Goal: Task Accomplishment & Management: Manage account settings

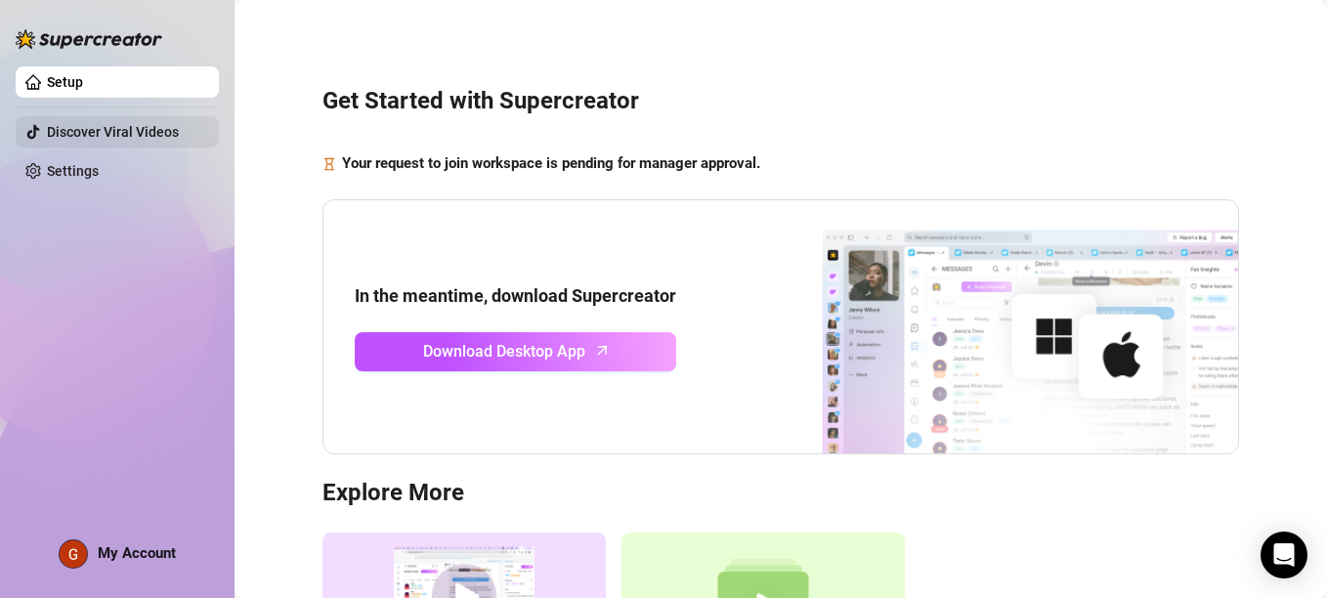
click at [66, 130] on link "Discover Viral Videos" at bounding box center [113, 132] width 132 height 16
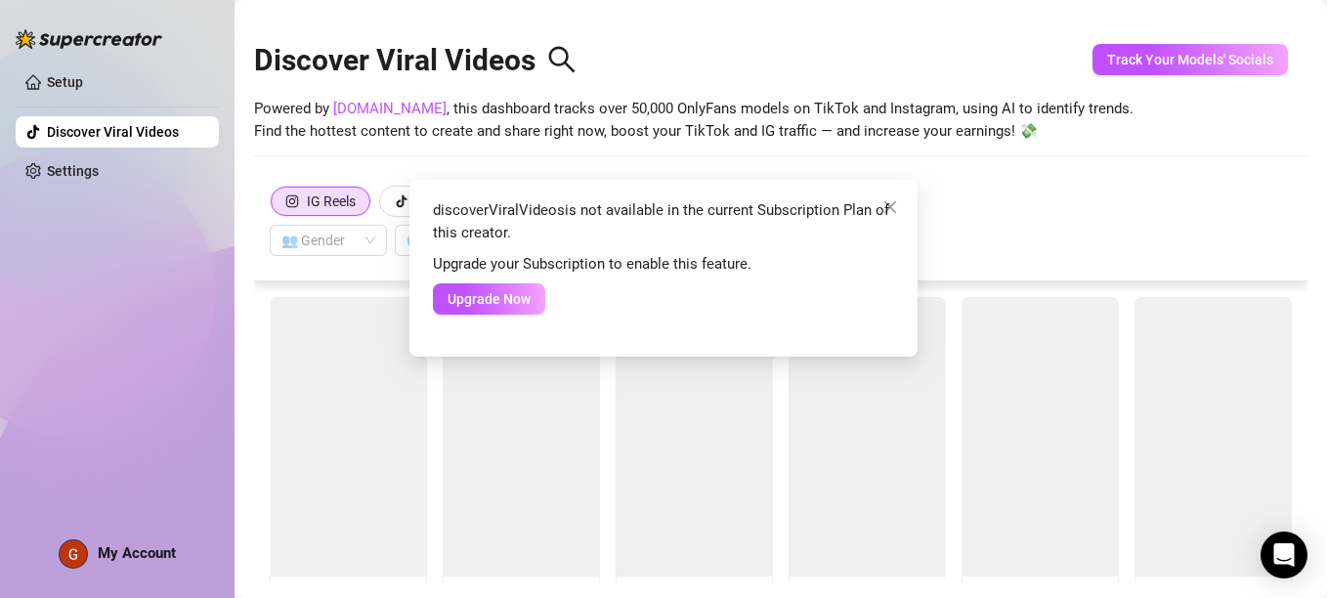
click at [58, 152] on div "discoverViralVideos is not available in the current Subscription Plan of this c…" at bounding box center [663, 299] width 1327 height 598
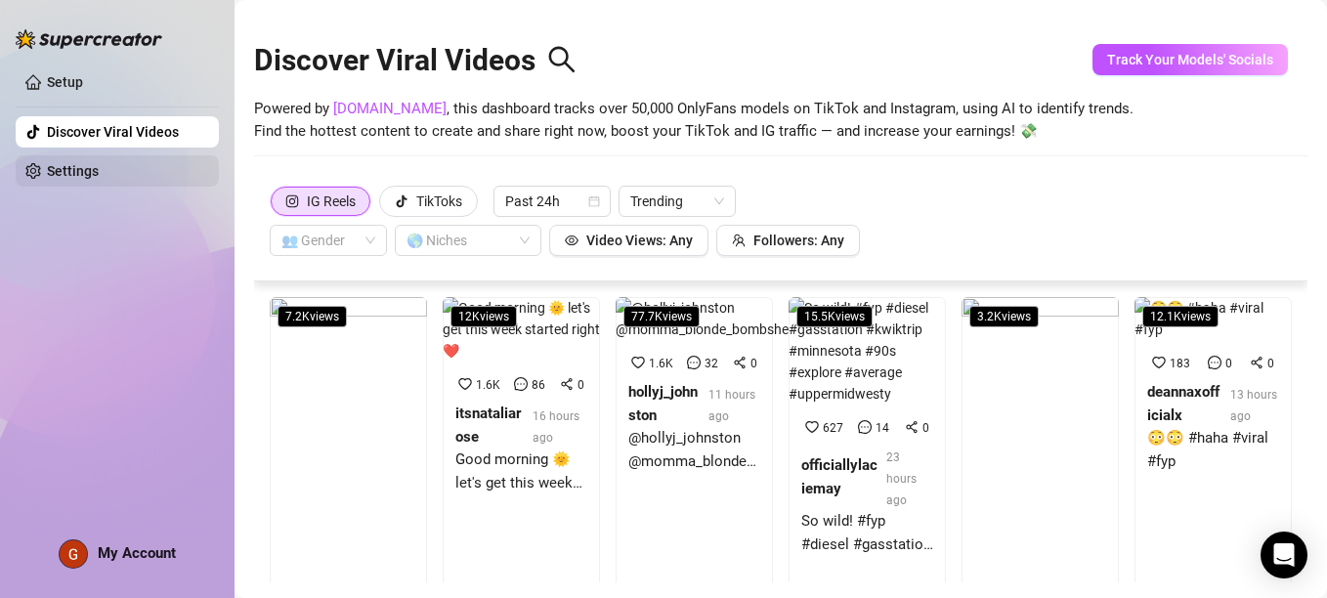
click at [58, 164] on link "Settings" at bounding box center [73, 171] width 52 height 16
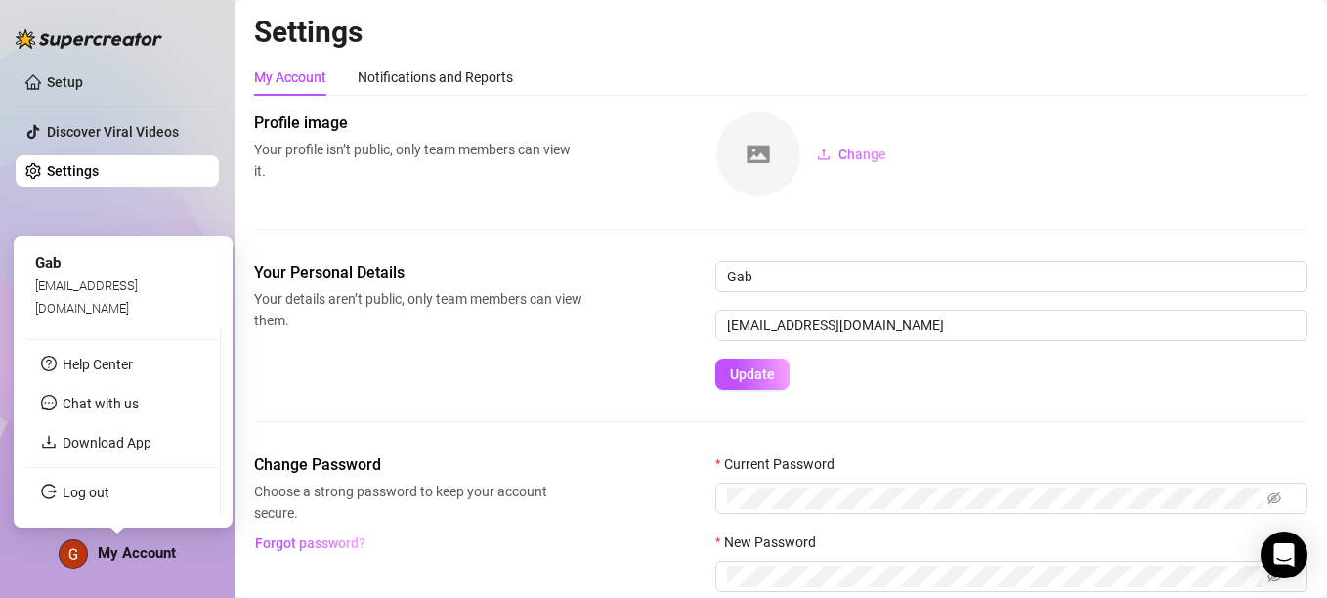
click at [80, 558] on img at bounding box center [73, 554] width 27 height 27
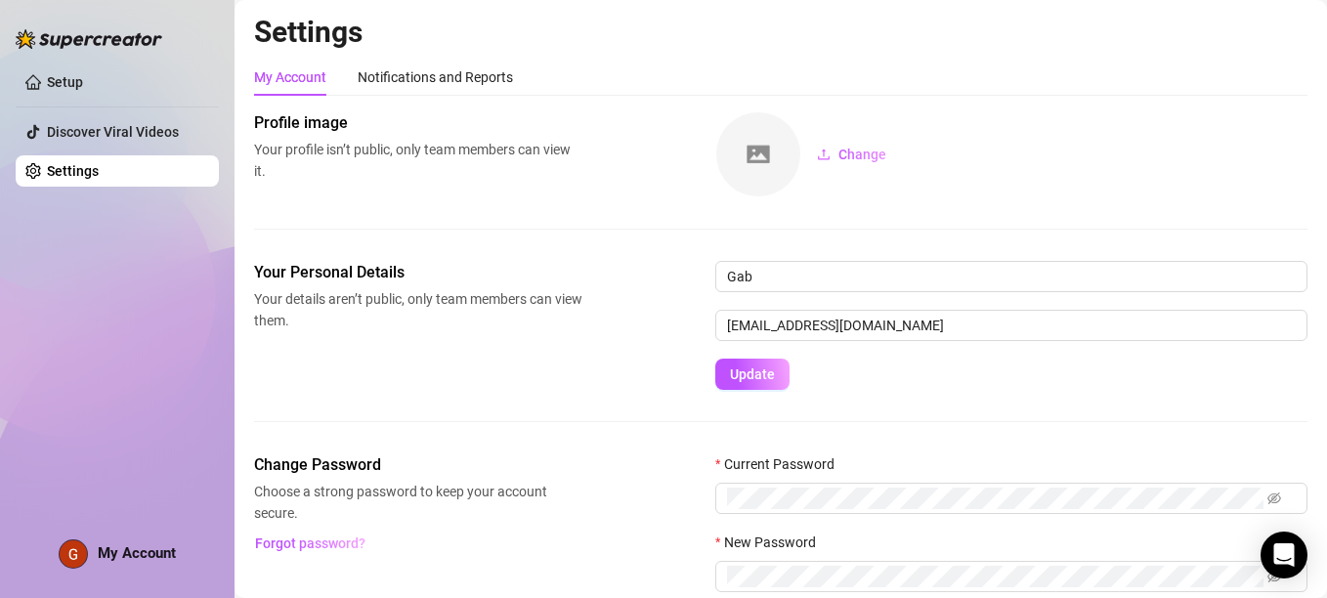
click at [171, 227] on div "Setup Discover Viral Videos Settings My Account" at bounding box center [117, 290] width 203 height 581
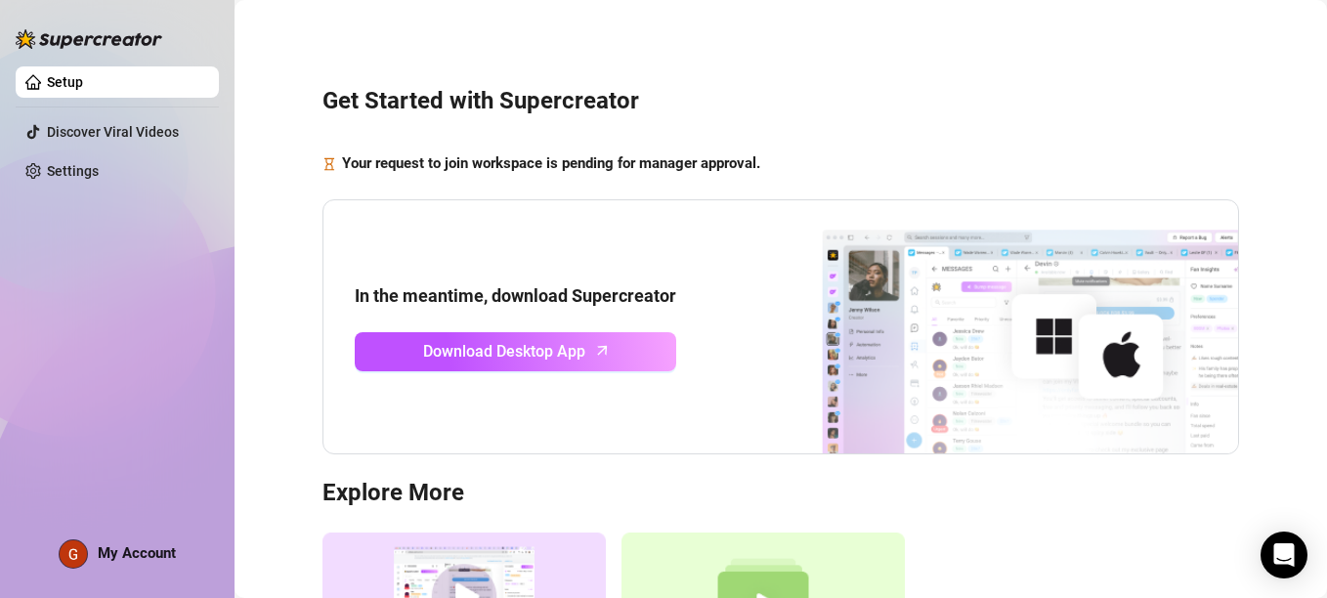
scroll to position [19, 0]
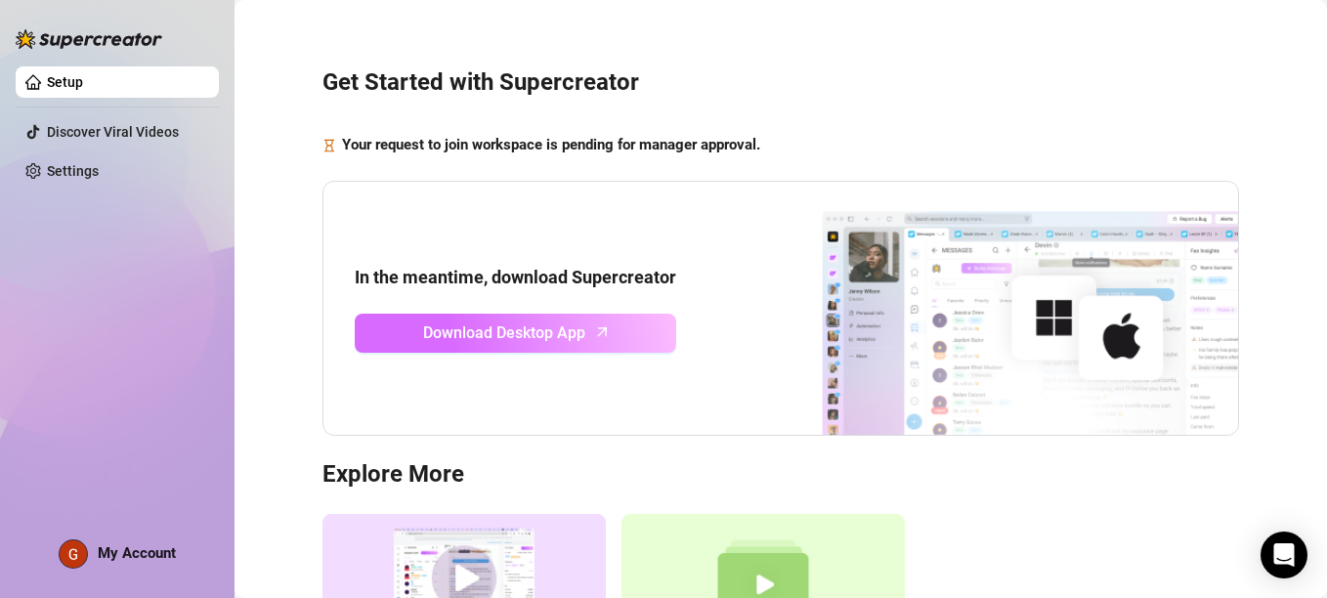
click at [447, 333] on span "Download Desktop App" at bounding box center [504, 333] width 162 height 24
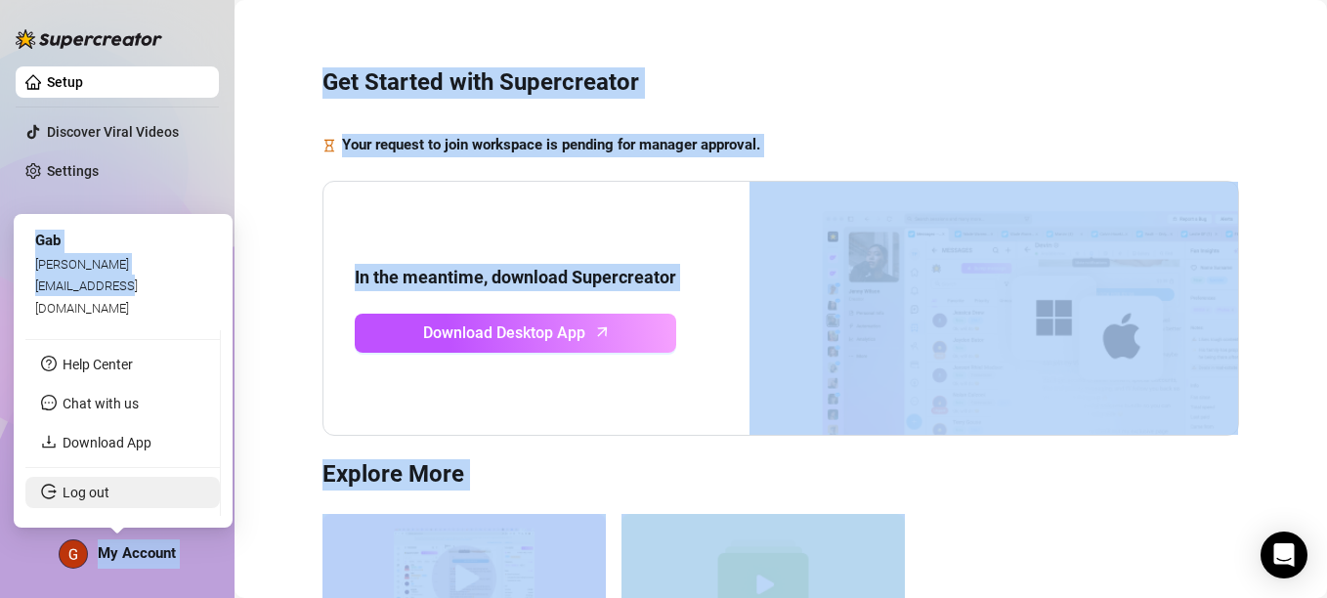
drag, startPoint x: 89, startPoint y: 549, endPoint x: 72, endPoint y: 479, distance: 72.3
click at [72, 479] on body "Setup Discover Viral Videos Settings My Account Get Started with Supercreator Y…" at bounding box center [663, 299] width 1327 height 598
click at [72, 485] on link "Log out" at bounding box center [86, 493] width 47 height 16
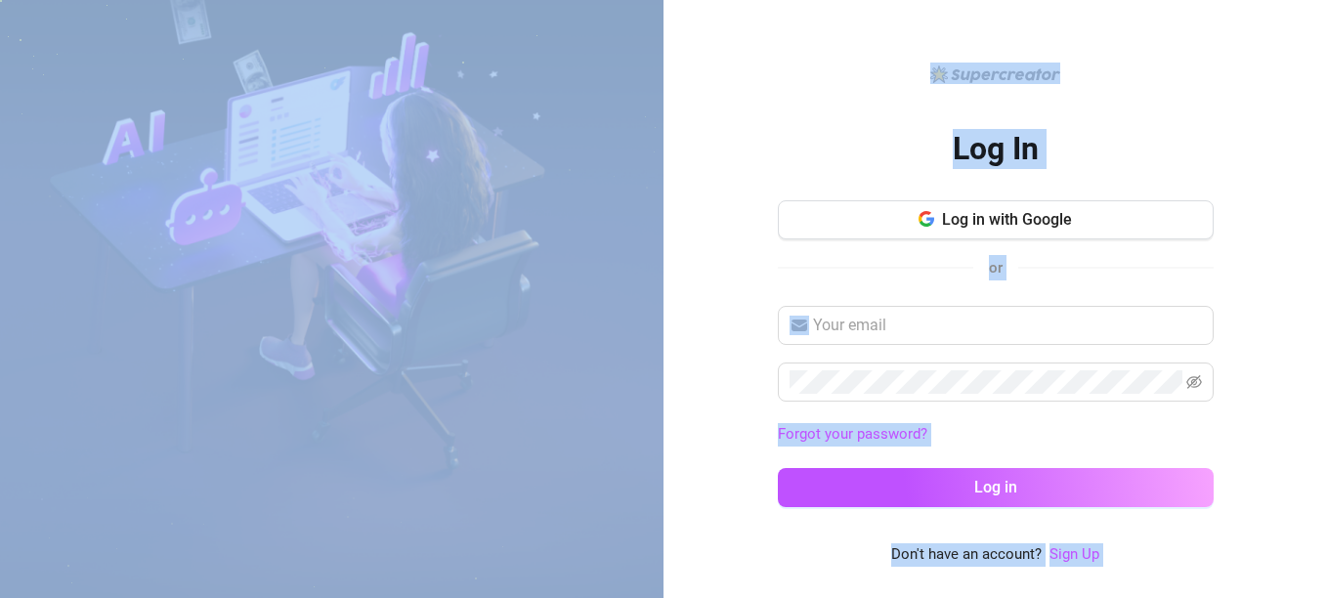
click at [352, 193] on img at bounding box center [332, 299] width 664 height 833
click at [775, 182] on div "Log In Log in with Google or Forgot your password? Log in Don't have an account…" at bounding box center [996, 299] width 664 height 598
